Goal: Task Accomplishment & Management: Manage account settings

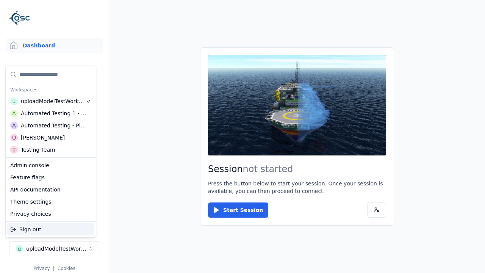
click at [51, 125] on div "Automated Testing - Playwright" at bounding box center [53, 126] width 65 height 8
click at [242, 136] on html "Support Dashboard Assets 3D Models Scenes Datasets Recordings Support Documenta…" at bounding box center [242, 136] width 485 height 273
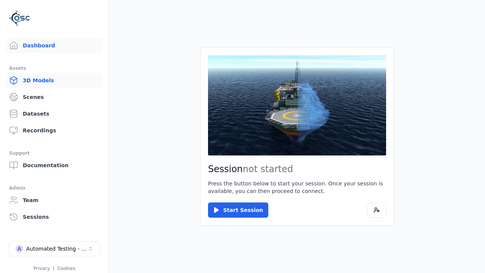
click at [54, 80] on link "3D Models" at bounding box center [54, 80] width 97 height 15
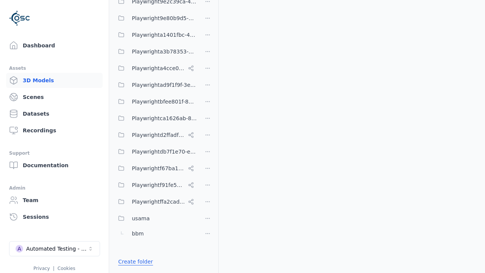
click at [133, 261] on link "Create folder" at bounding box center [135, 261] width 35 height 8
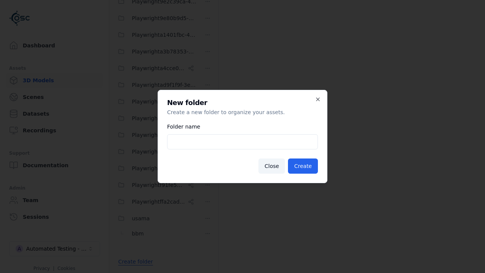
type input "**********"
click at [304, 166] on button "Create" at bounding box center [303, 165] width 30 height 15
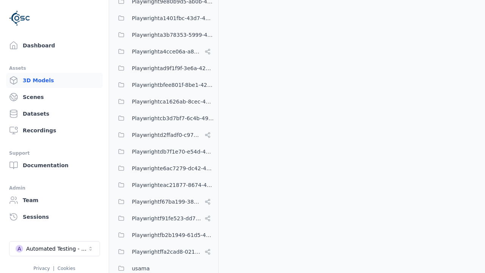
scroll to position [365, 0]
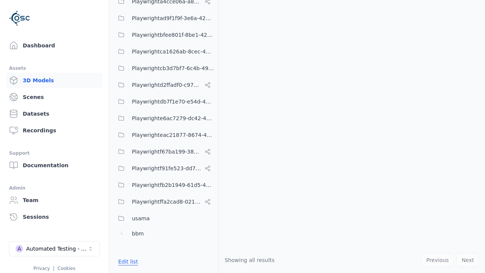
click at [126, 261] on button "Edit list" at bounding box center [128, 261] width 29 height 14
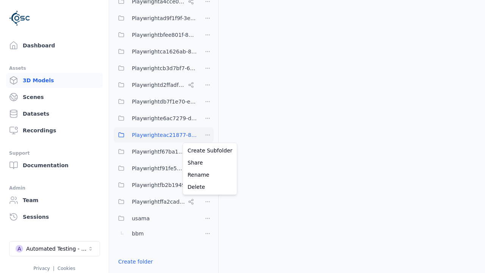
click at [207, 135] on html "Support Dashboard Assets 3D Models Scenes Datasets Recordings Support Documenta…" at bounding box center [242, 136] width 485 height 273
click at [207, 174] on div "Rename" at bounding box center [209, 174] width 51 height 12
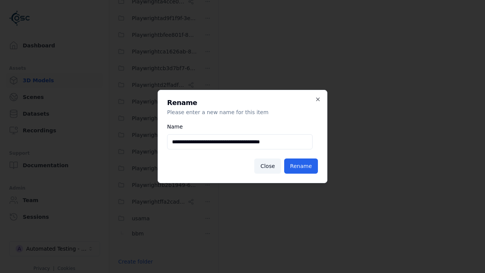
click at [240, 142] on input "**********" at bounding box center [239, 141] width 145 height 15
type input "**********"
click at [301, 166] on button "Rename" at bounding box center [301, 165] width 34 height 15
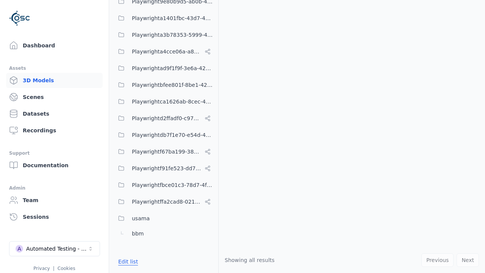
click at [126, 261] on button "Edit list" at bounding box center [128, 261] width 29 height 14
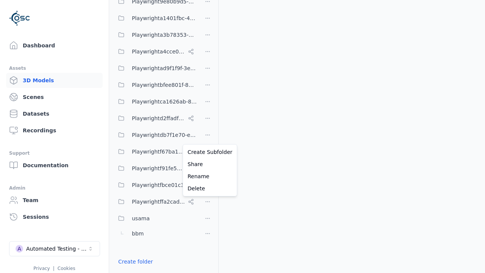
click at [207, 136] on html "Support Dashboard Assets 3D Models Scenes Datasets Recordings Support Documenta…" at bounding box center [242, 136] width 485 height 273
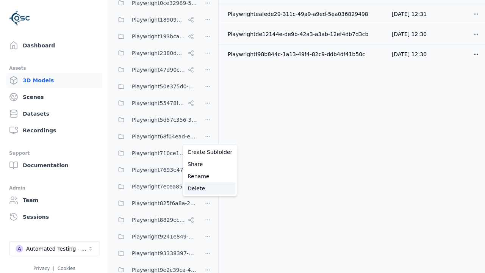
click at [207, 188] on div "Delete" at bounding box center [209, 188] width 51 height 12
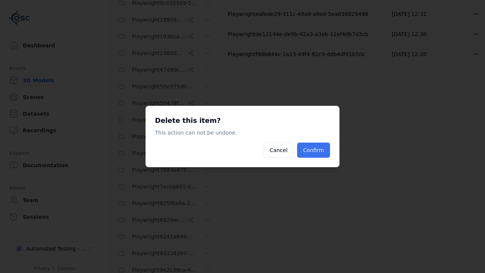
click at [314, 150] on button "Confirm" at bounding box center [313, 149] width 33 height 15
